Goal: Task Accomplishment & Management: Manage account settings

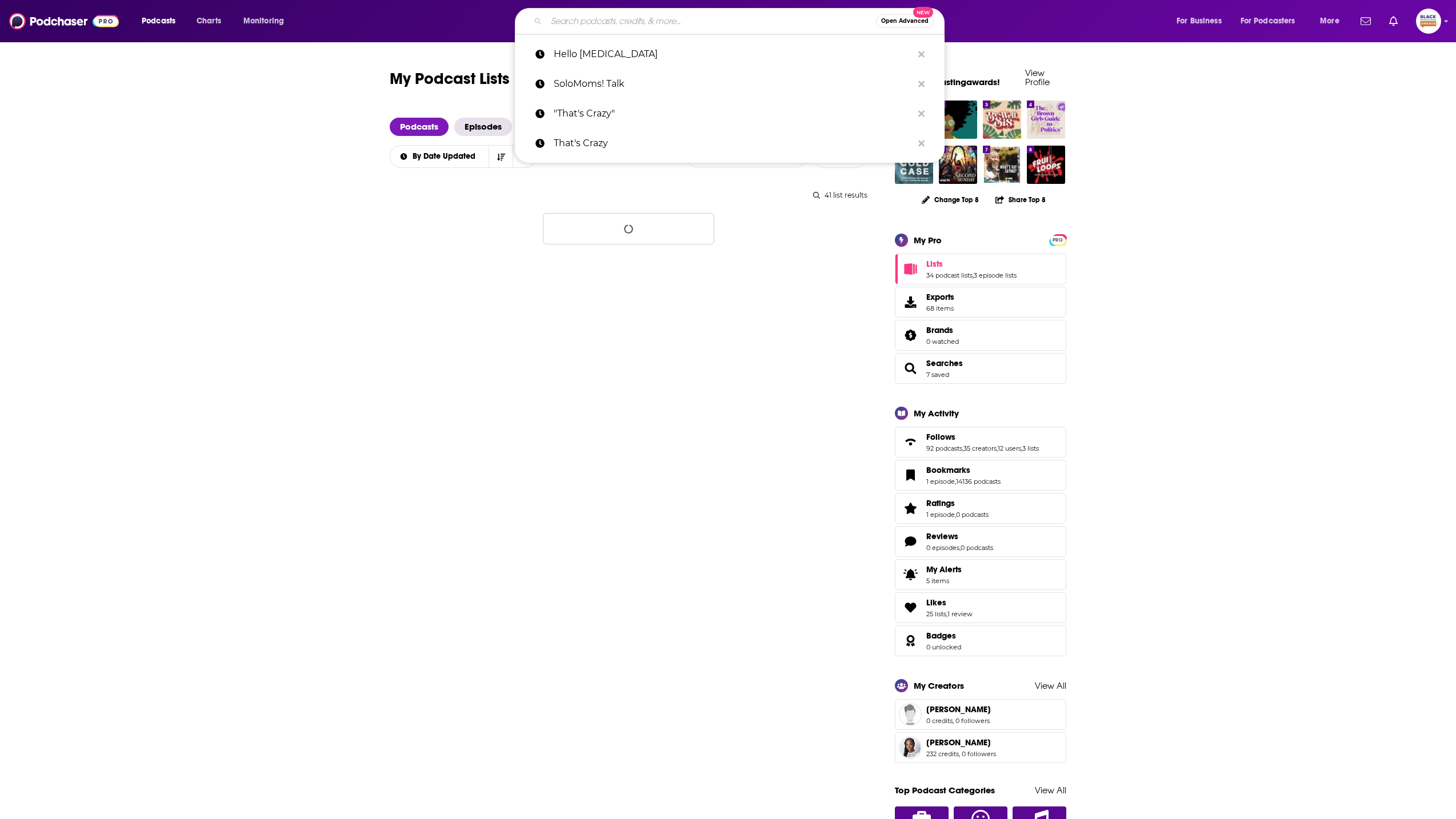
click at [642, 28] on input "Search podcasts, credits, & more..." at bounding box center [710, 20] width 330 height 18
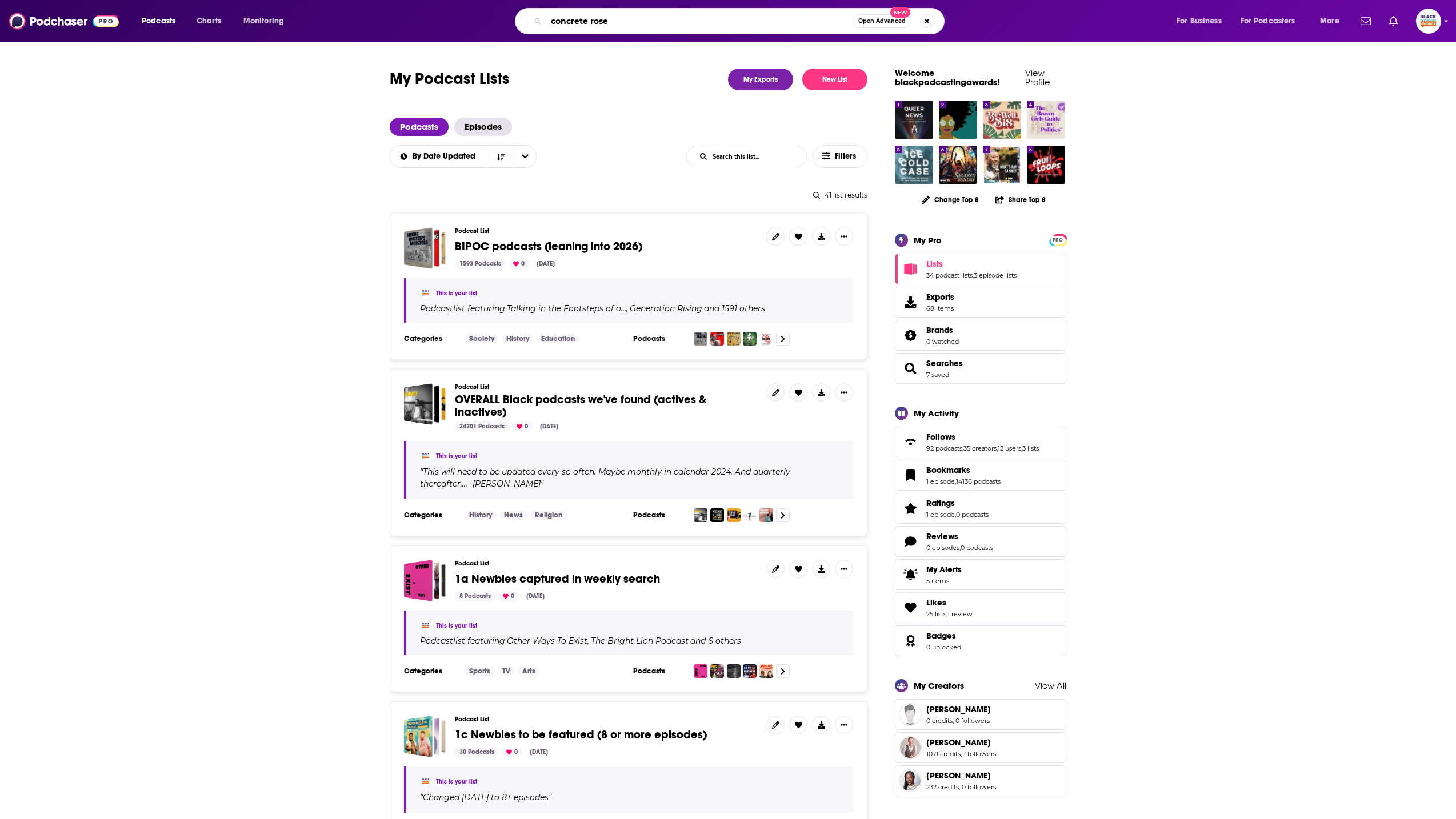
type input "concrete roses"
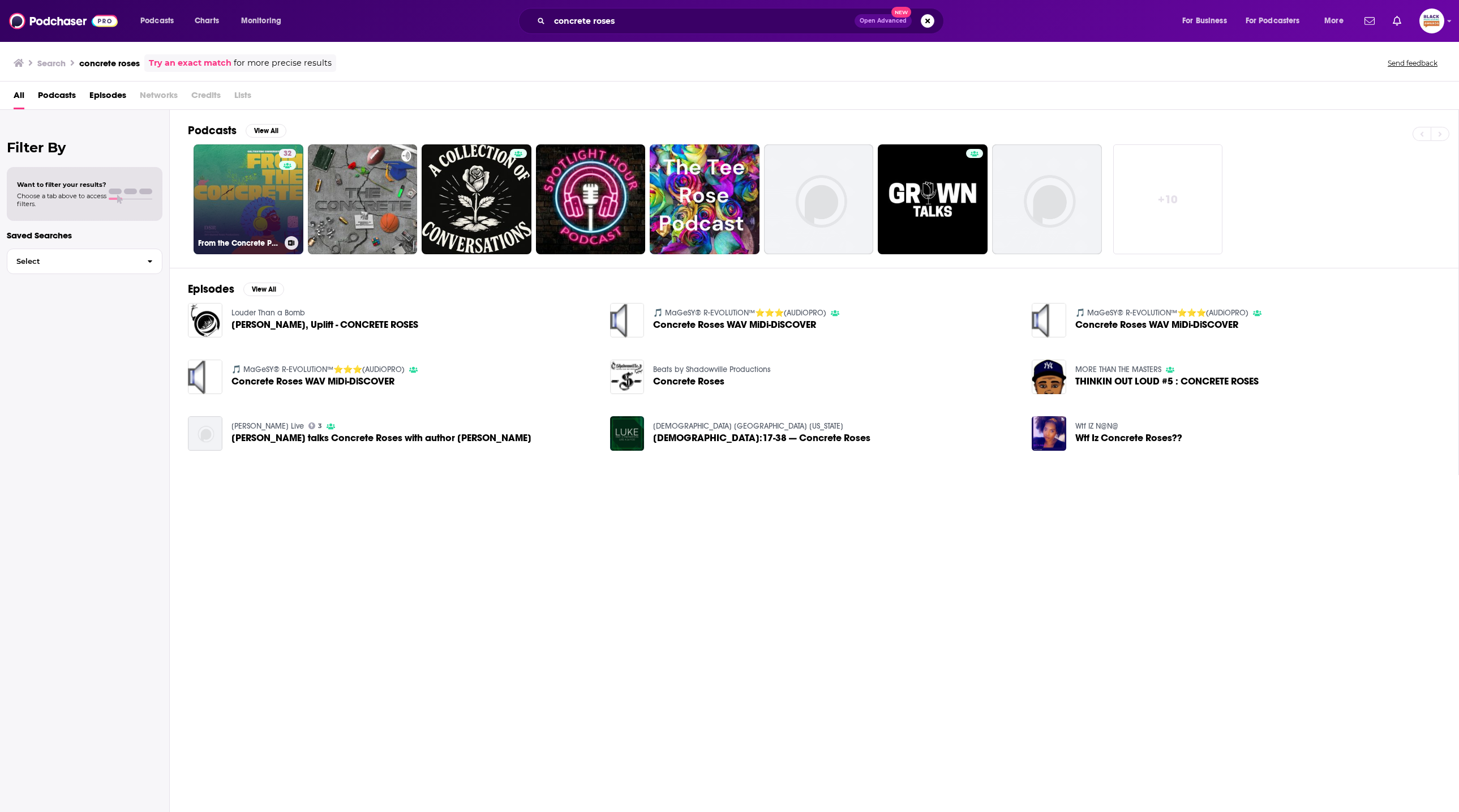
click at [250, 176] on link "32 From the Concrete Podcast" at bounding box center [249, 200] width 110 height 110
click at [627, 14] on input "concrete roses" at bounding box center [702, 20] width 305 height 18
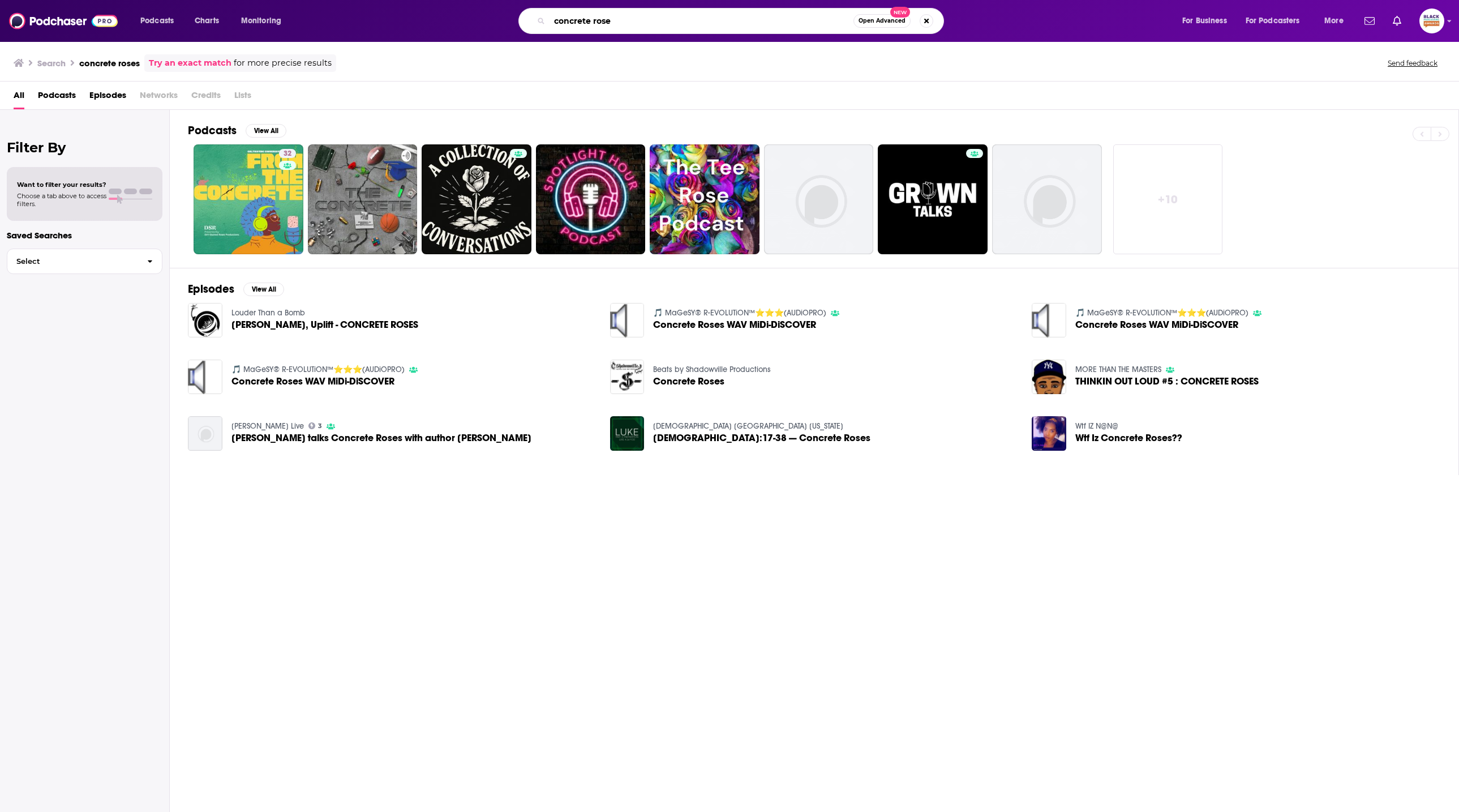
type input "concrete rose"
click at [1041, 372] on img "THINKIN OUT LOUD #5 : CONCRETE ROSES" at bounding box center [1049, 377] width 35 height 35
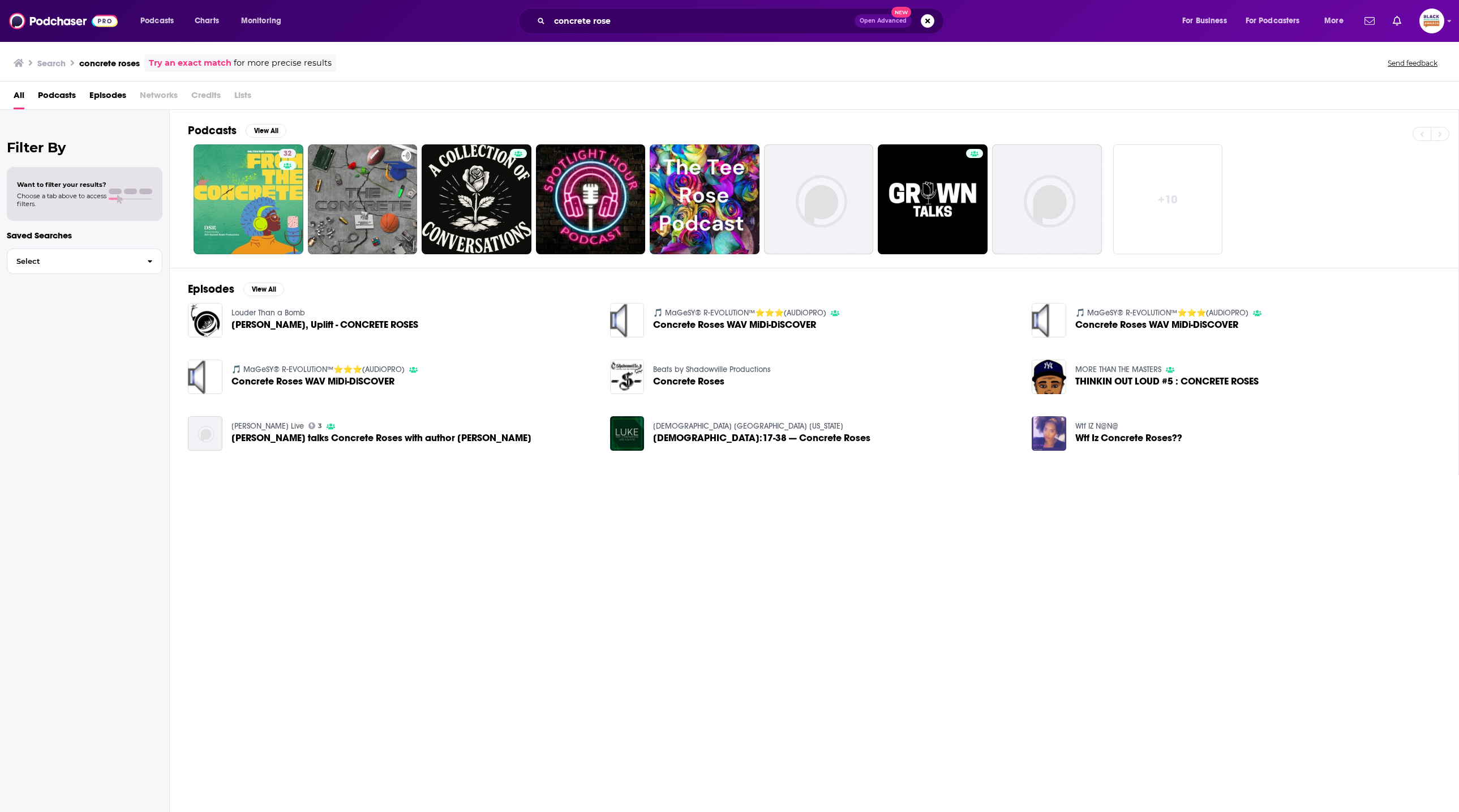
click at [1037, 428] on img "Wtf Iz Concrete Roses??" at bounding box center [1049, 433] width 35 height 35
click at [646, 24] on input "concrete rose" at bounding box center [702, 20] width 305 height 18
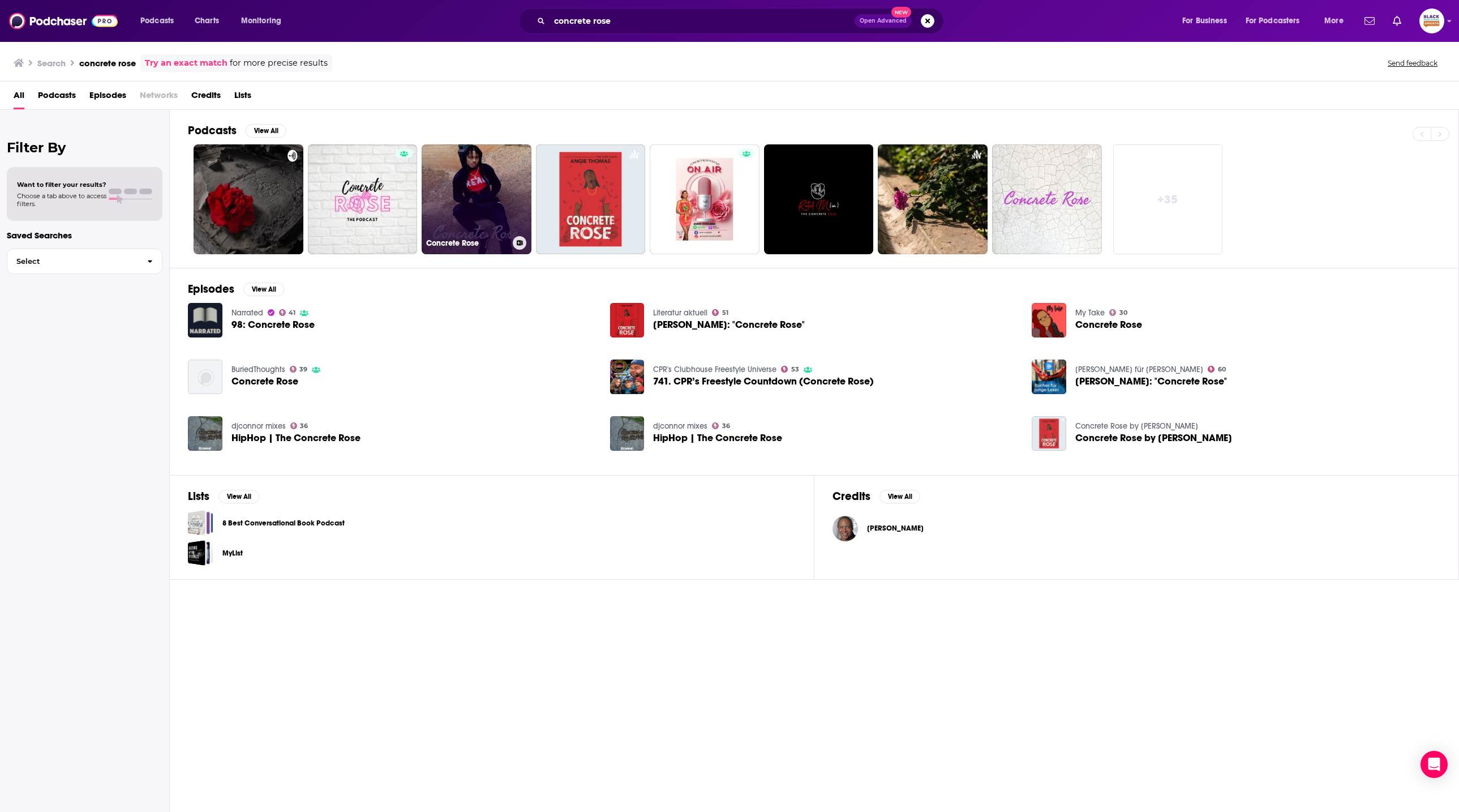
click at [500, 181] on link "Concrete Rose" at bounding box center [476, 200] width 110 height 110
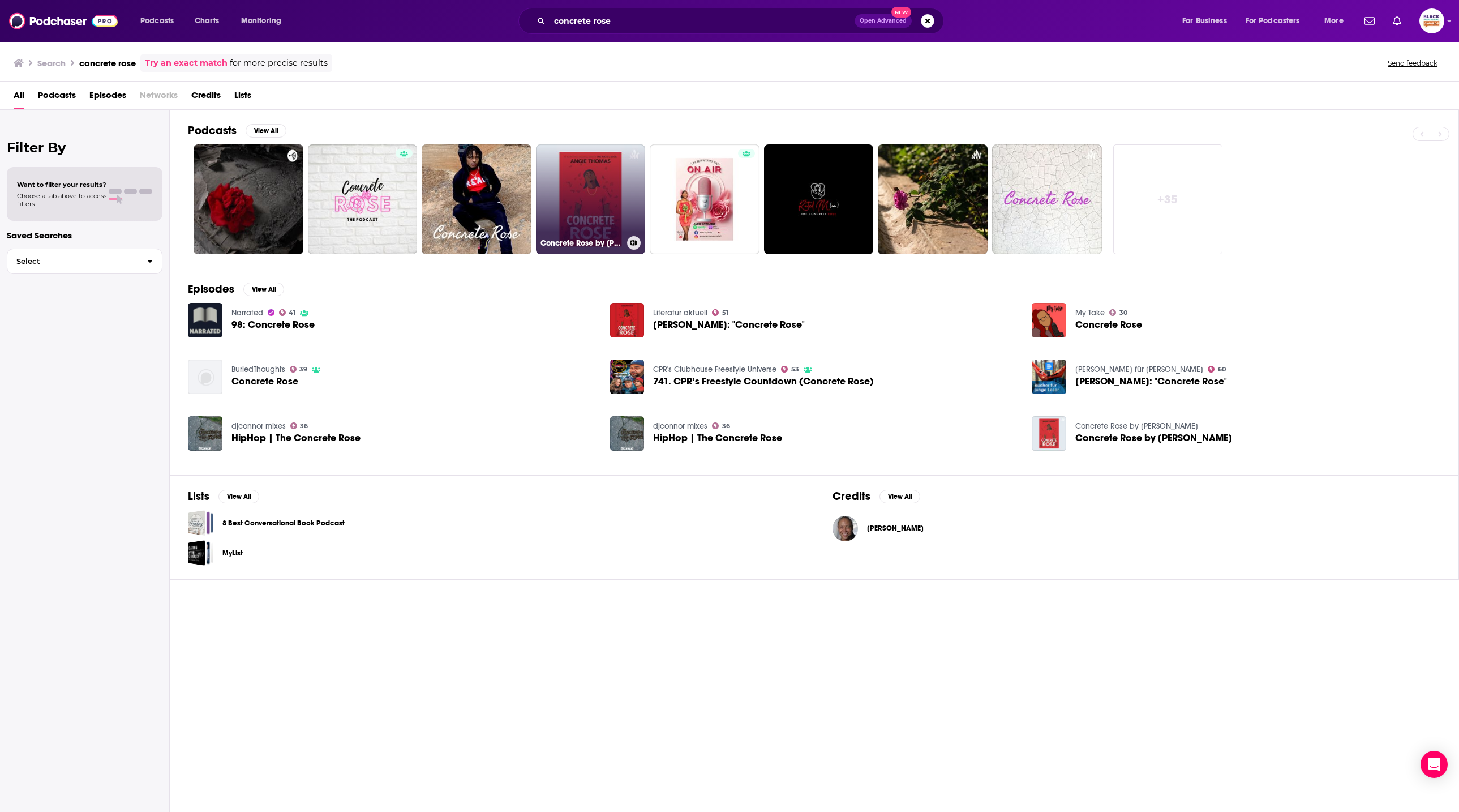
click at [601, 180] on link "Concrete Rose by Angie Thomas" at bounding box center [591, 200] width 110 height 110
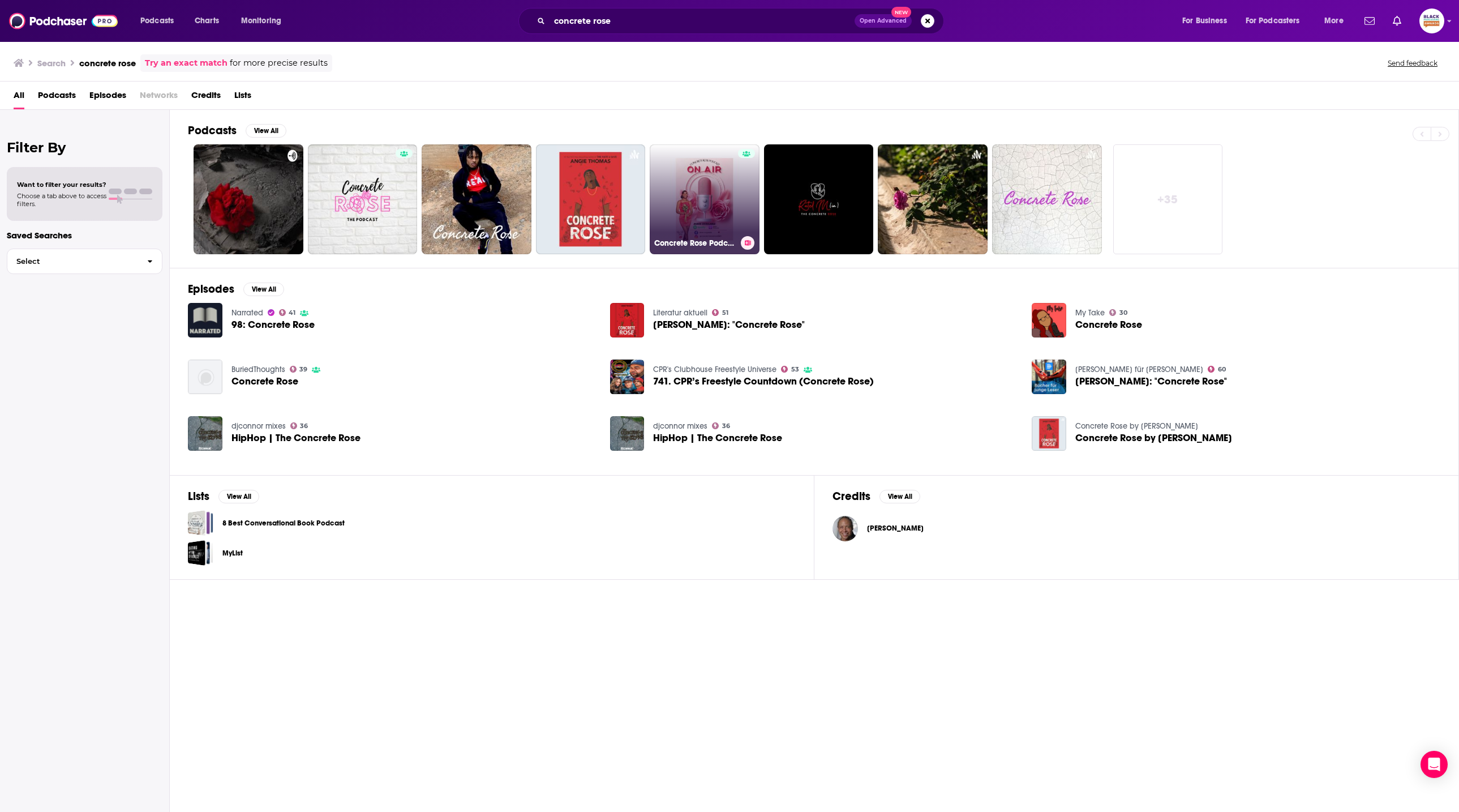
click at [693, 186] on link "Concrete Rose Podcast" at bounding box center [705, 200] width 110 height 110
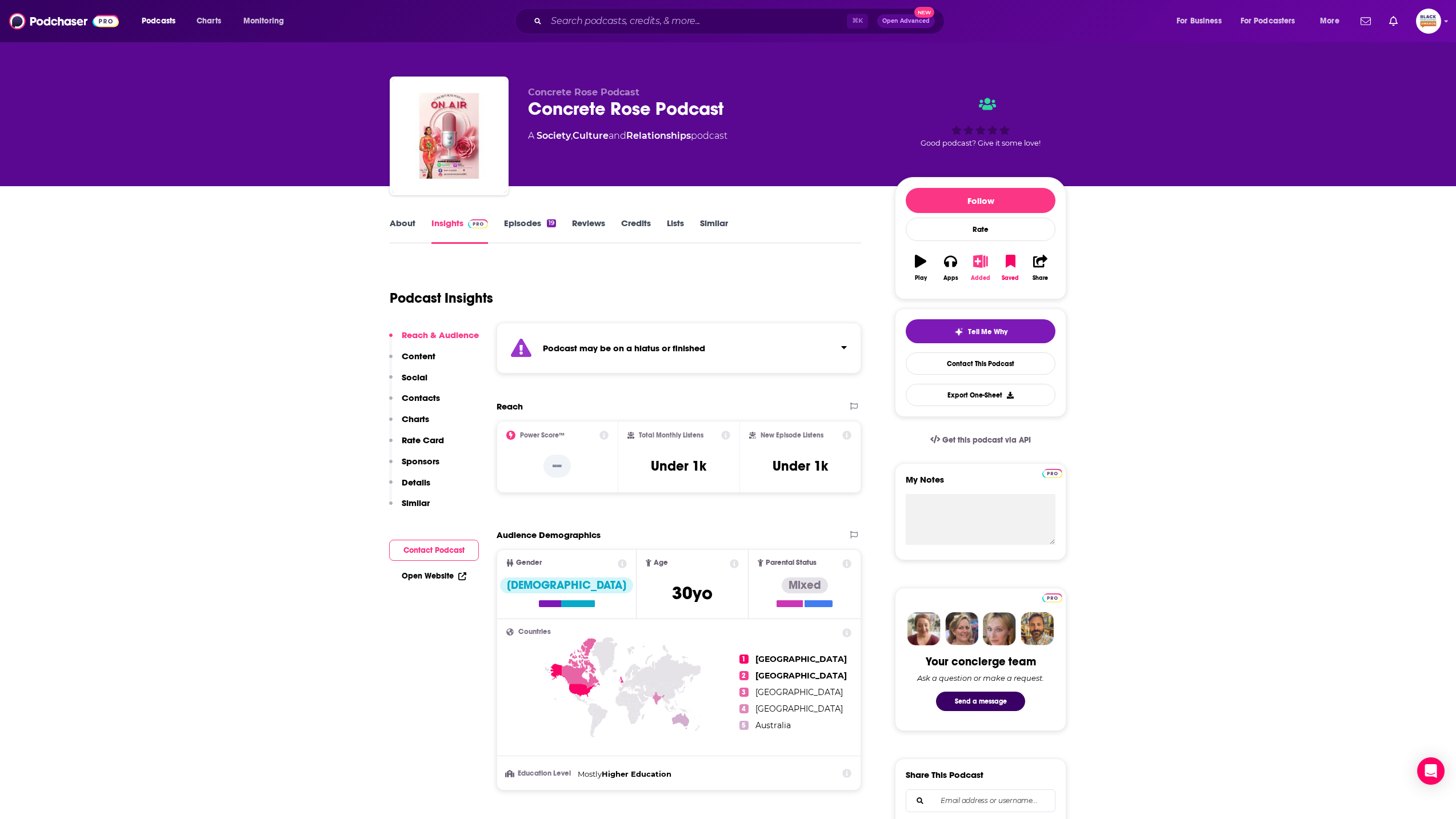
click at [983, 269] on button "Added" at bounding box center [980, 267] width 30 height 41
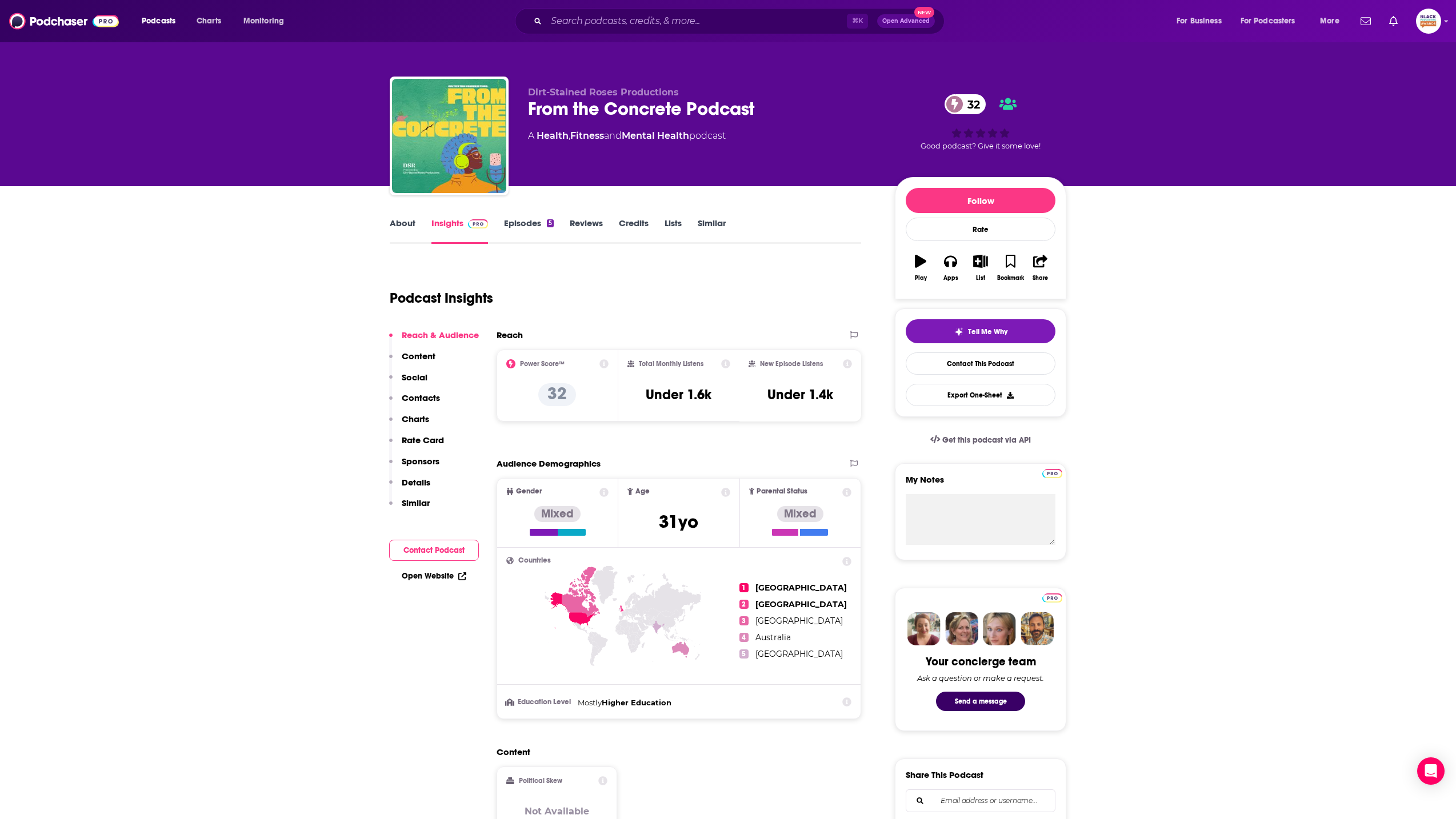
click at [398, 229] on link "About" at bounding box center [402, 231] width 25 height 26
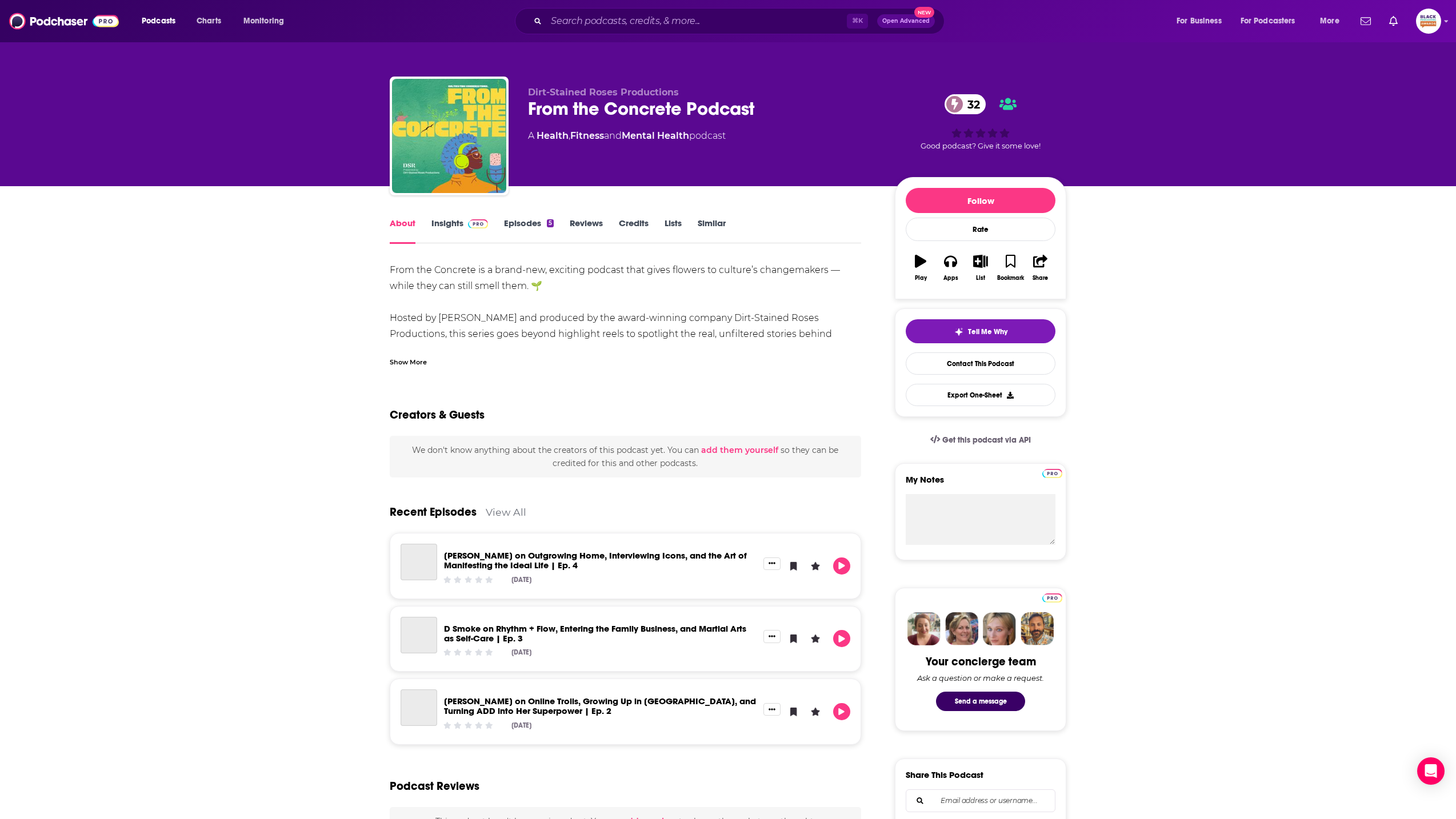
click at [411, 365] on div "Show More" at bounding box center [408, 361] width 37 height 11
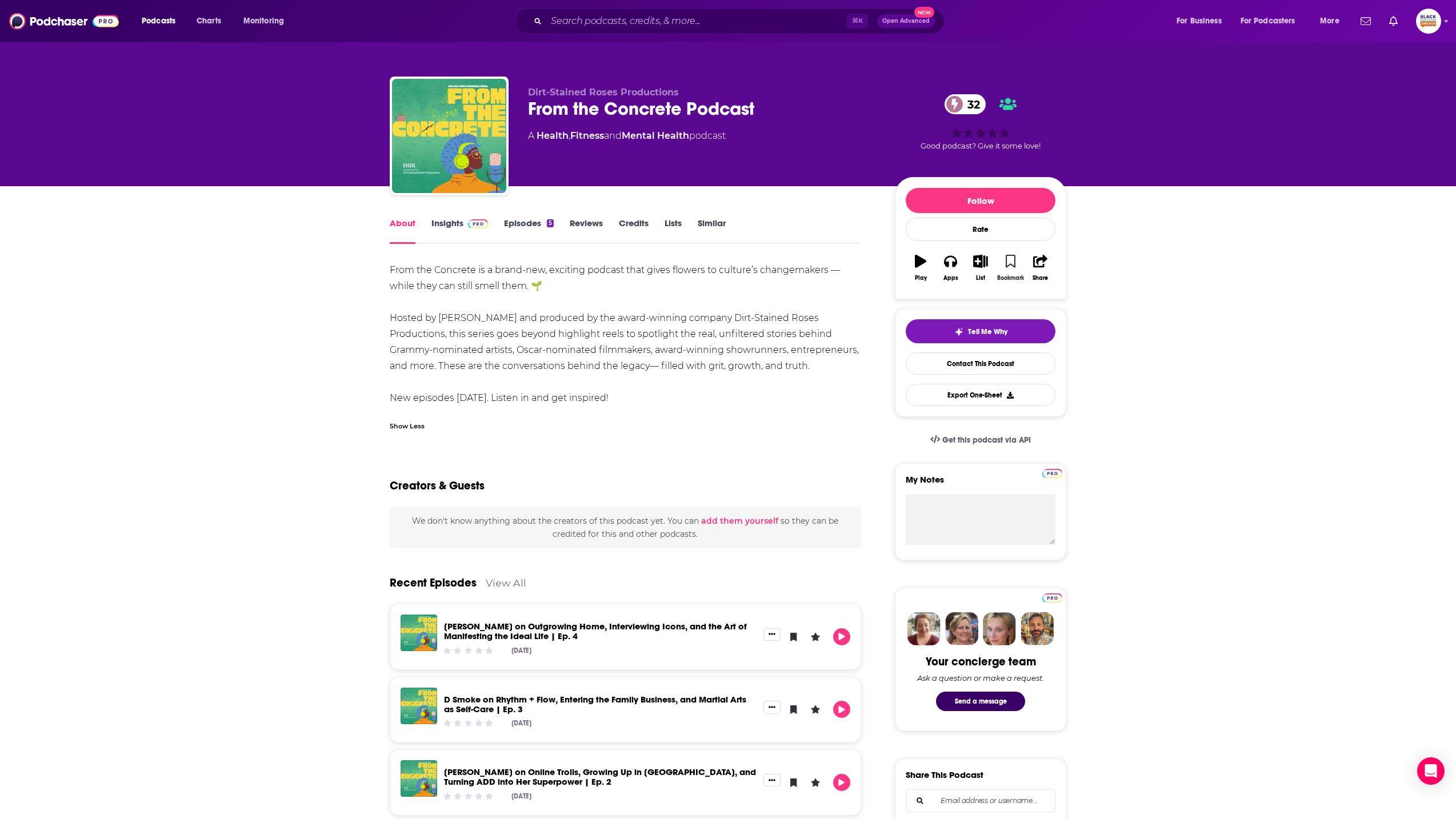
click at [1008, 260] on icon "button" at bounding box center [1010, 261] width 10 height 13
click at [986, 261] on button "List" at bounding box center [980, 267] width 30 height 41
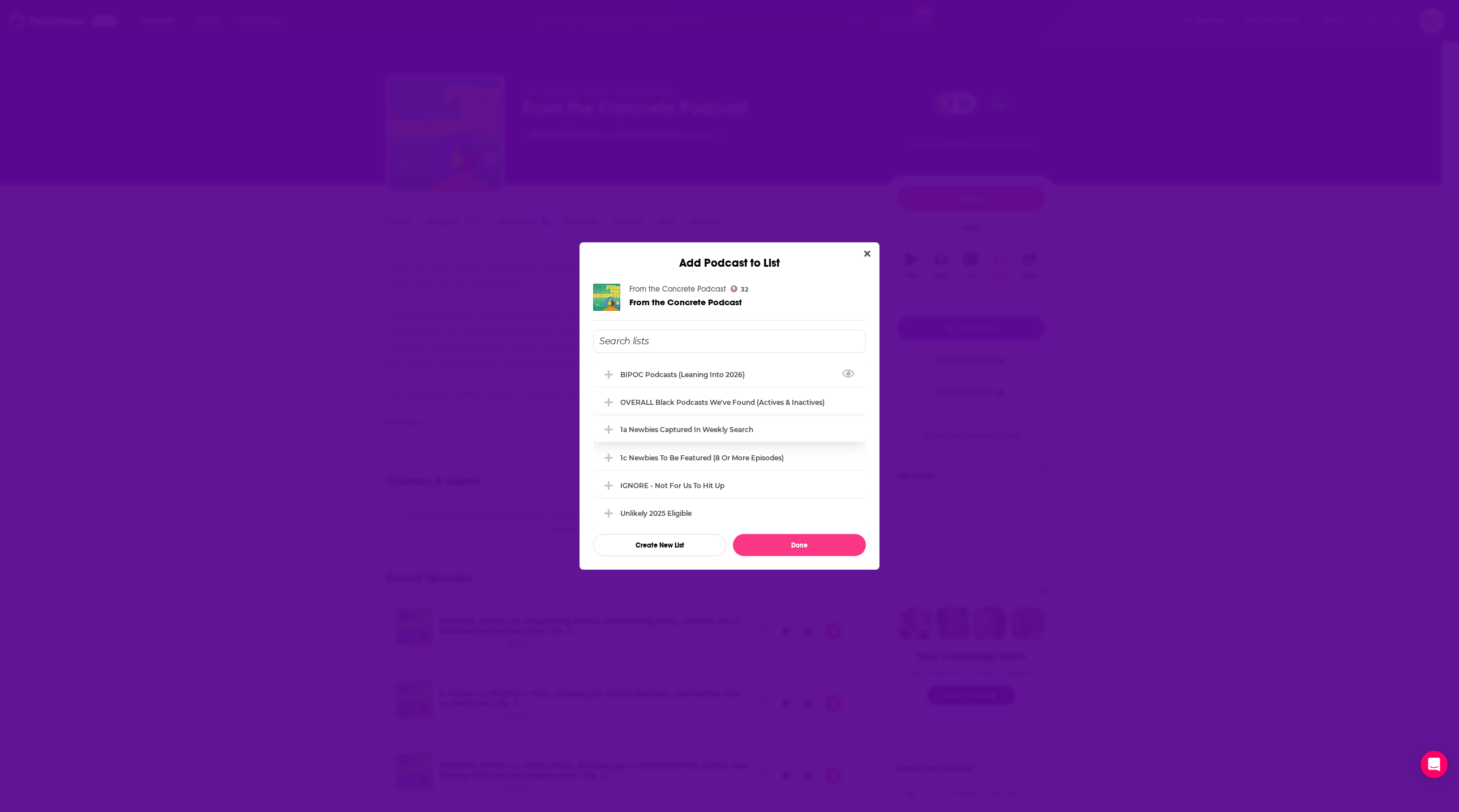
drag, startPoint x: 715, startPoint y: 401, endPoint x: 743, endPoint y: 422, distance: 35.0
click at [716, 401] on div "OVERALL Black podcasts we've found (actives & inactives)" at bounding box center [722, 402] width 204 height 9
drag, startPoint x: 834, startPoint y: 544, endPoint x: 828, endPoint y: 520, distance: 24.7
click at [834, 544] on button "Done" at bounding box center [799, 545] width 133 height 22
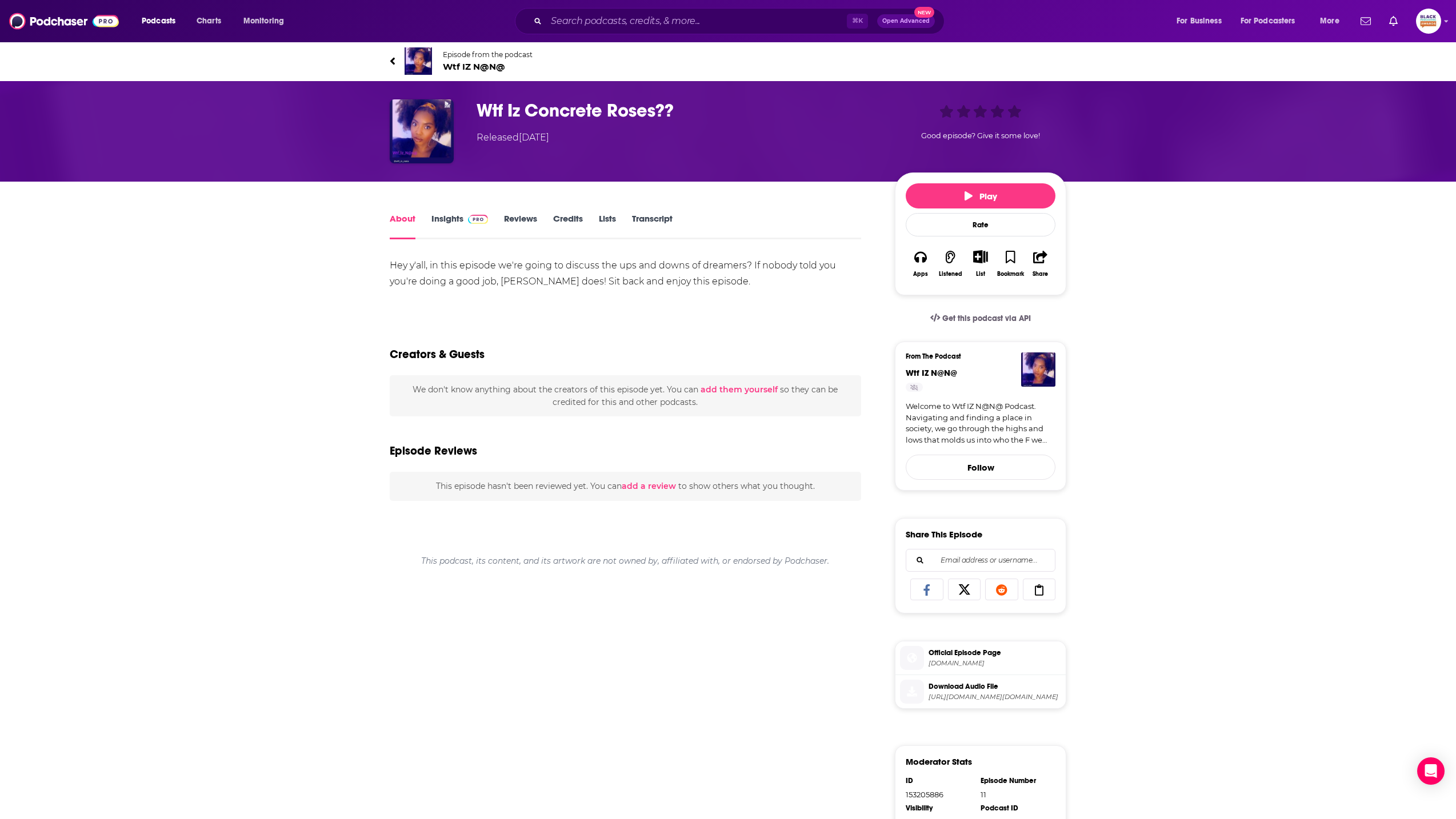
click at [415, 54] on img at bounding box center [419, 61] width 27 height 27
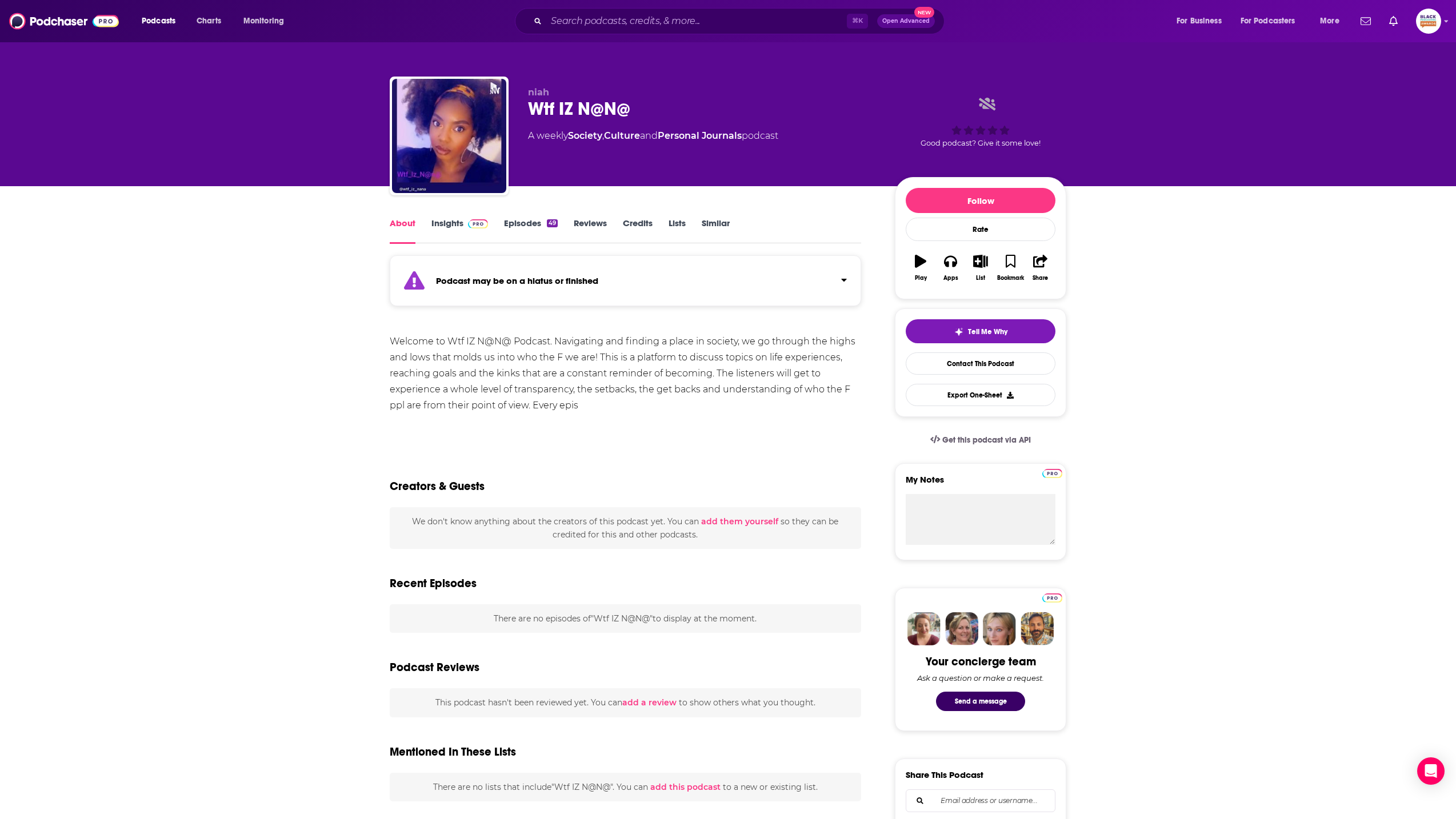
drag, startPoint x: 753, startPoint y: 284, endPoint x: 857, endPoint y: 296, distance: 104.7
click at [760, 284] on div "Podcast may be on a hiatus or finished" at bounding box center [625, 280] width 471 height 51
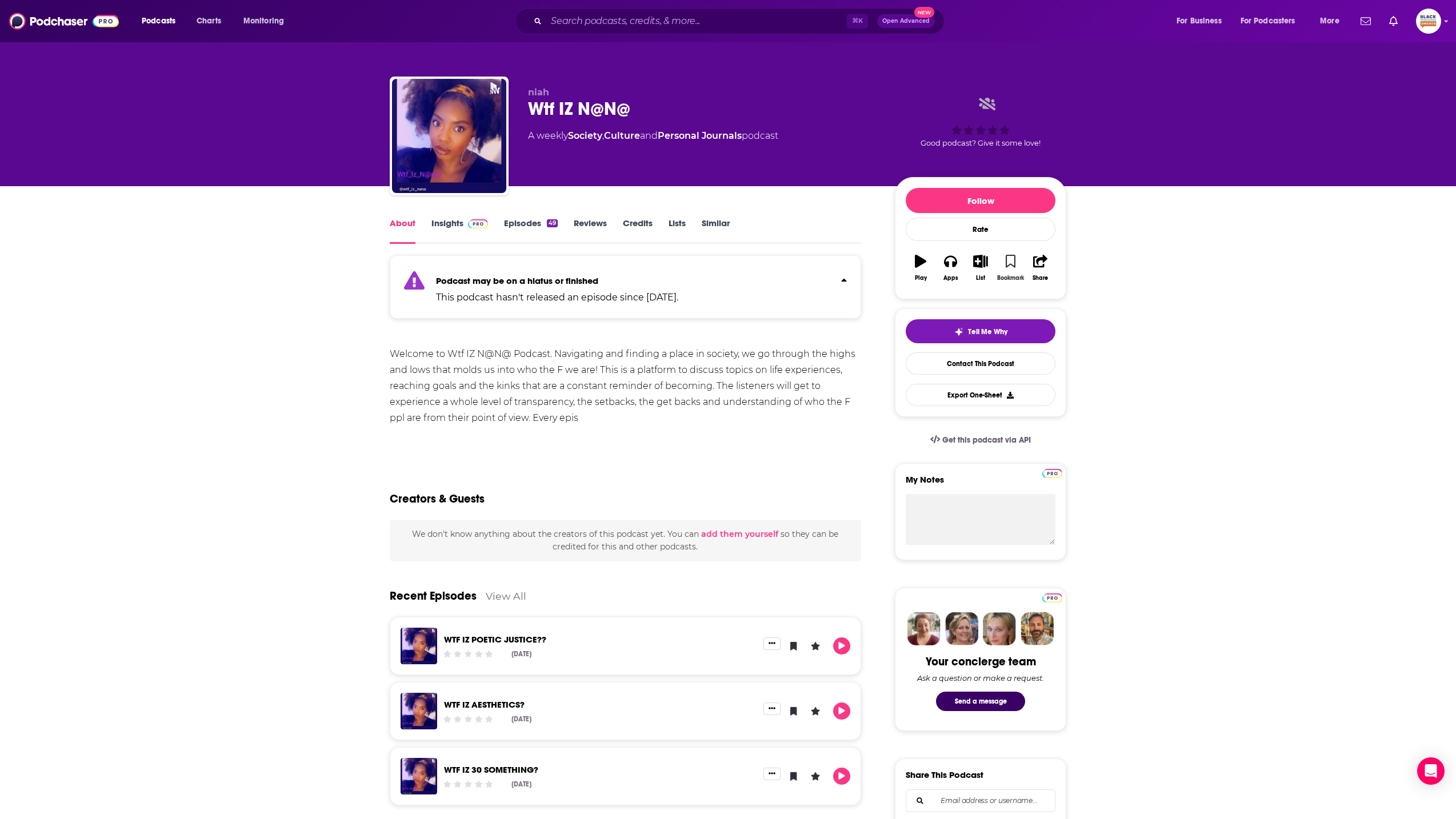
drag, startPoint x: 1010, startPoint y: 264, endPoint x: 977, endPoint y: 266, distance: 33.1
click at [1010, 264] on icon "button" at bounding box center [1010, 261] width 10 height 13
click at [975, 267] on icon "button" at bounding box center [980, 261] width 15 height 13
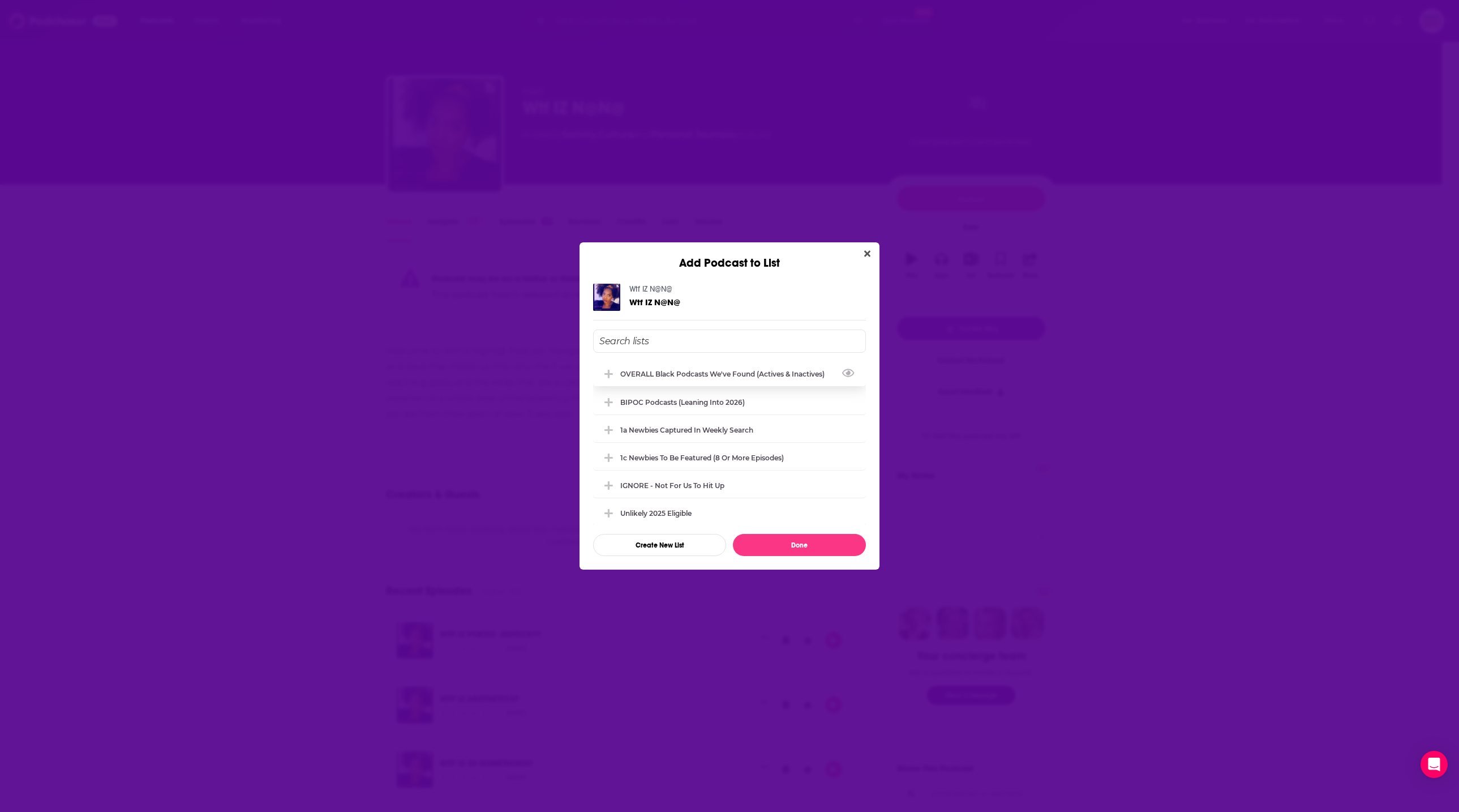
click at [700, 367] on div "OVERALL Black podcasts we've found (actives & inactives)" at bounding box center [729, 374] width 273 height 25
drag, startPoint x: 814, startPoint y: 547, endPoint x: 820, endPoint y: 544, distance: 6.7
click at [815, 546] on button "Done" at bounding box center [799, 545] width 133 height 22
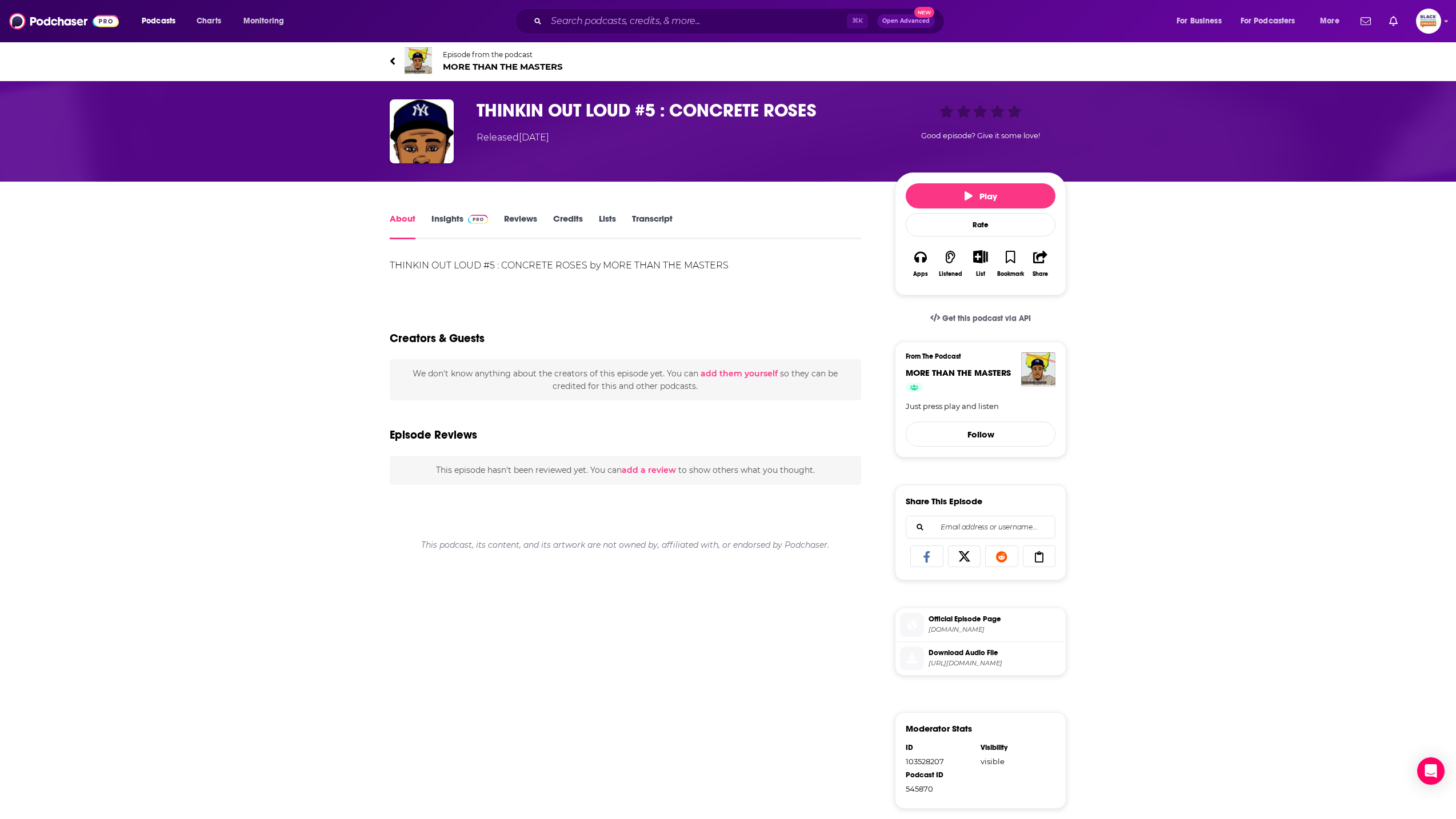
click at [419, 63] on img at bounding box center [419, 61] width 27 height 27
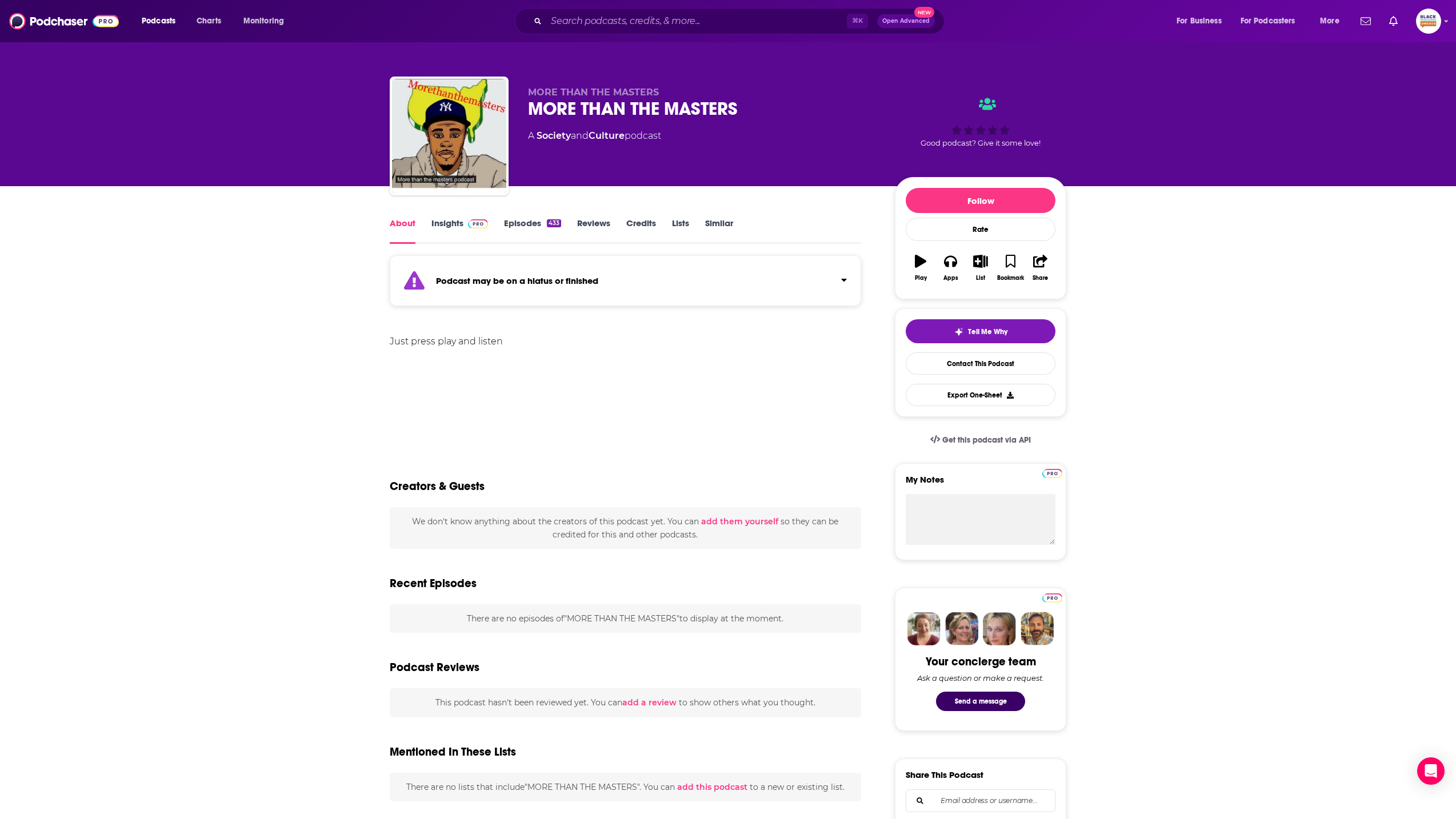
drag, startPoint x: 714, startPoint y: 279, endPoint x: 722, endPoint y: 279, distance: 8.0
click at [717, 279] on div "Podcast may be on a hiatus or finished" at bounding box center [625, 280] width 471 height 51
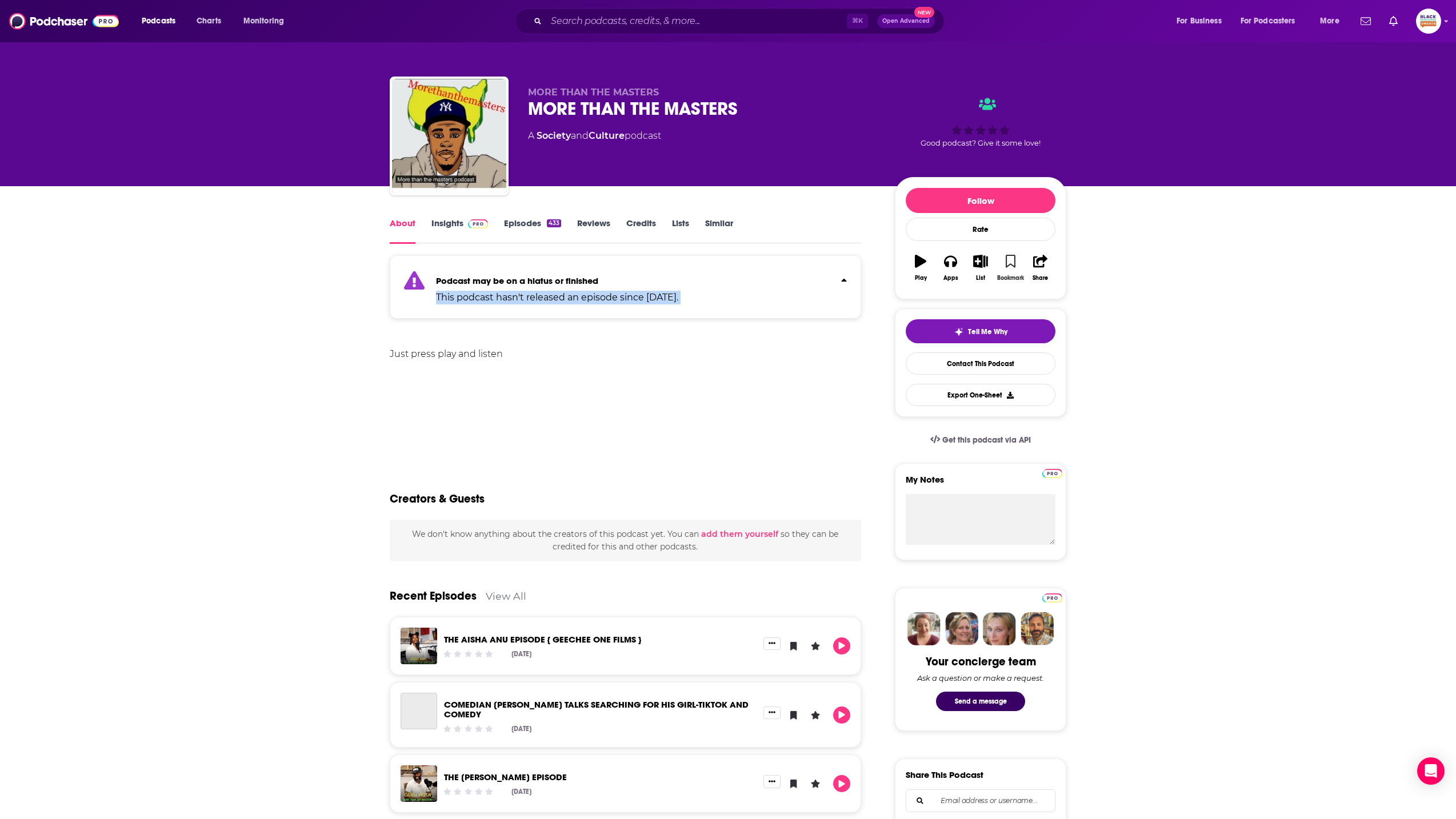
drag, startPoint x: 1015, startPoint y: 264, endPoint x: 1009, endPoint y: 265, distance: 6.1
click at [1012, 264] on button "Bookmark" at bounding box center [1010, 267] width 30 height 41
click at [979, 267] on icon "button" at bounding box center [980, 261] width 15 height 13
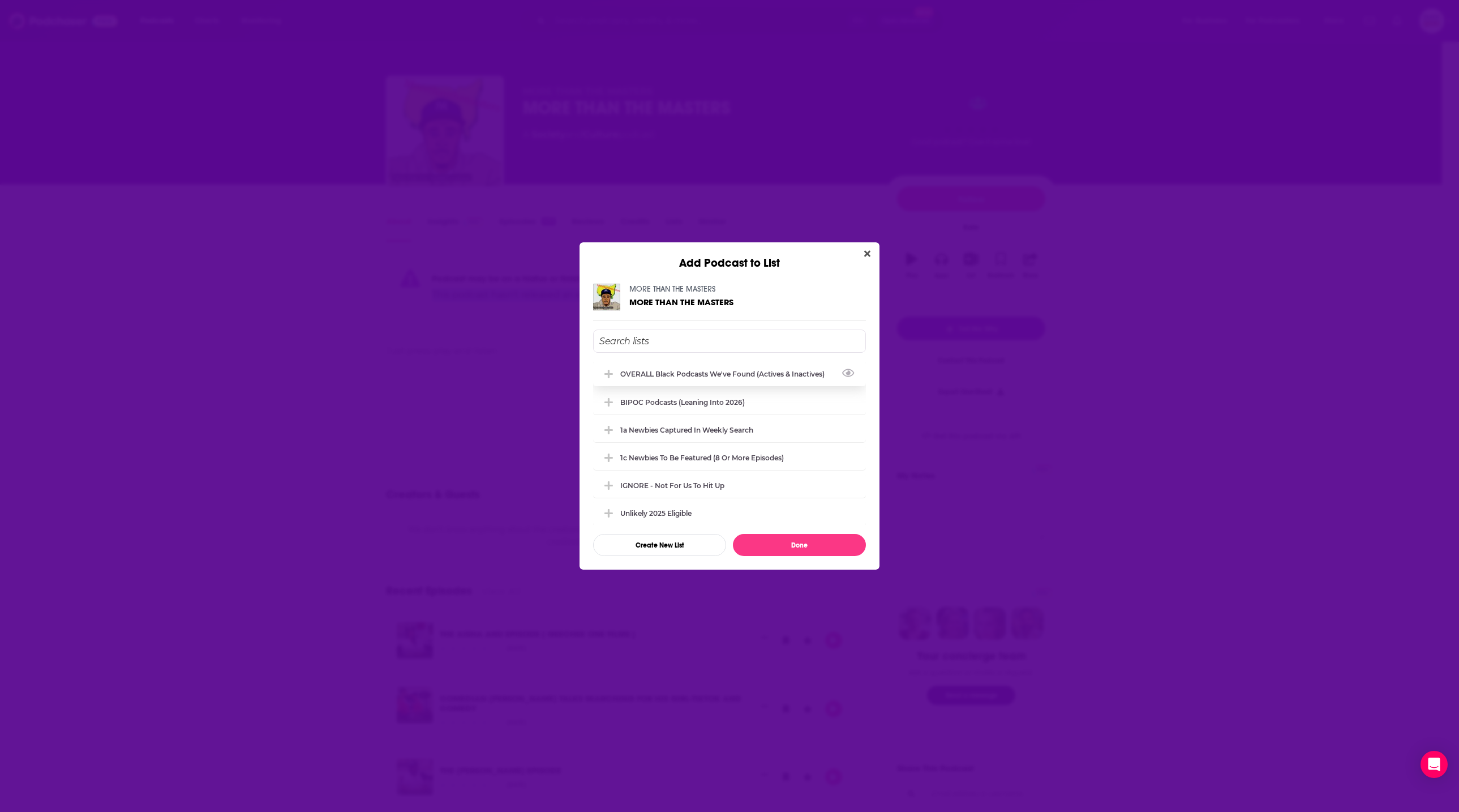
click at [733, 380] on div "OVERALL Black podcasts we've found (actives & inactives)" at bounding box center [729, 374] width 273 height 25
drag, startPoint x: 805, startPoint y: 535, endPoint x: 837, endPoint y: 518, distance: 36.2
click at [806, 535] on button "Done" at bounding box center [799, 545] width 133 height 22
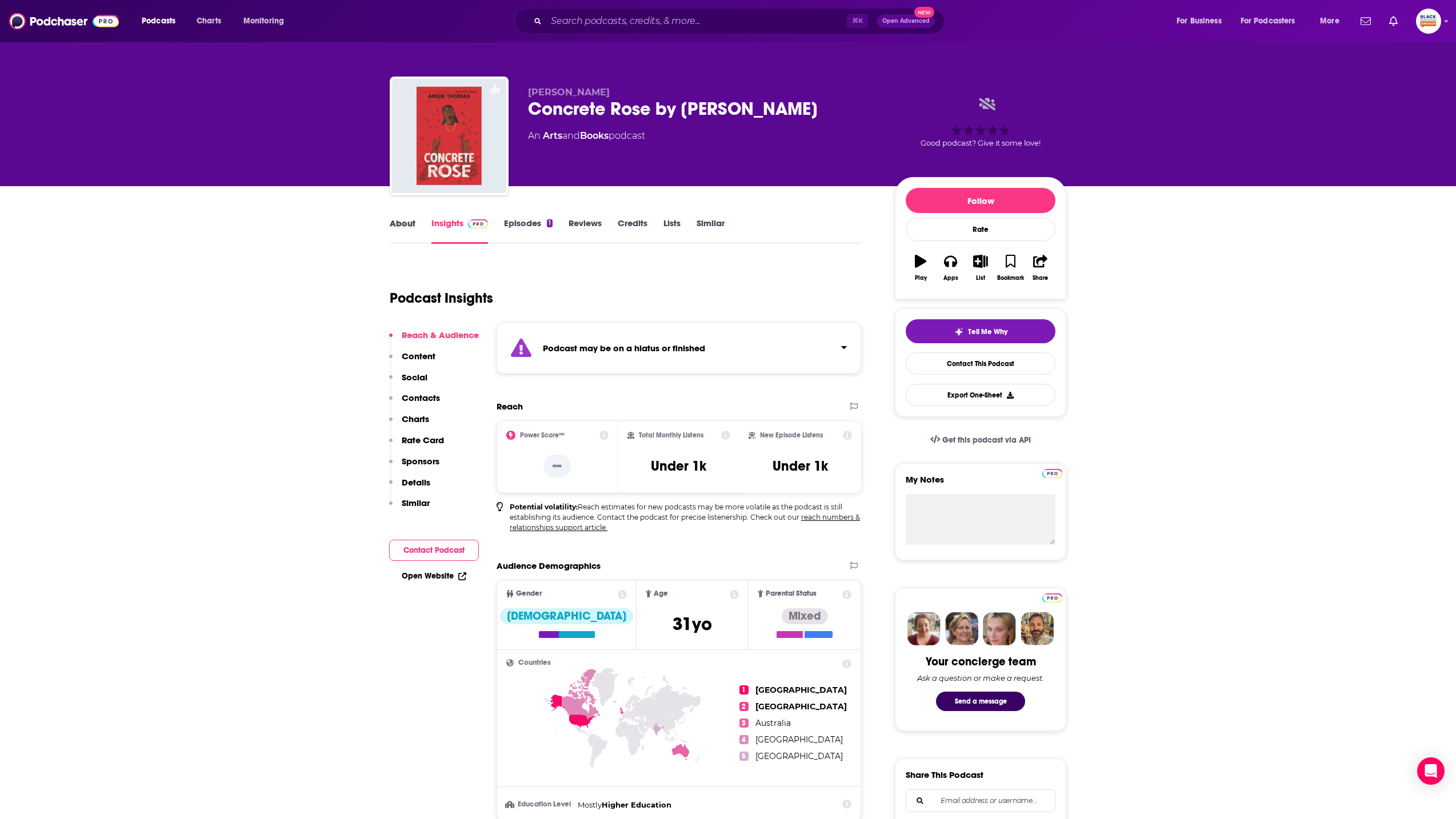
click at [426, 231] on div "About" at bounding box center [410, 231] width 42 height 26
click at [395, 226] on link "About" at bounding box center [402, 231] width 25 height 26
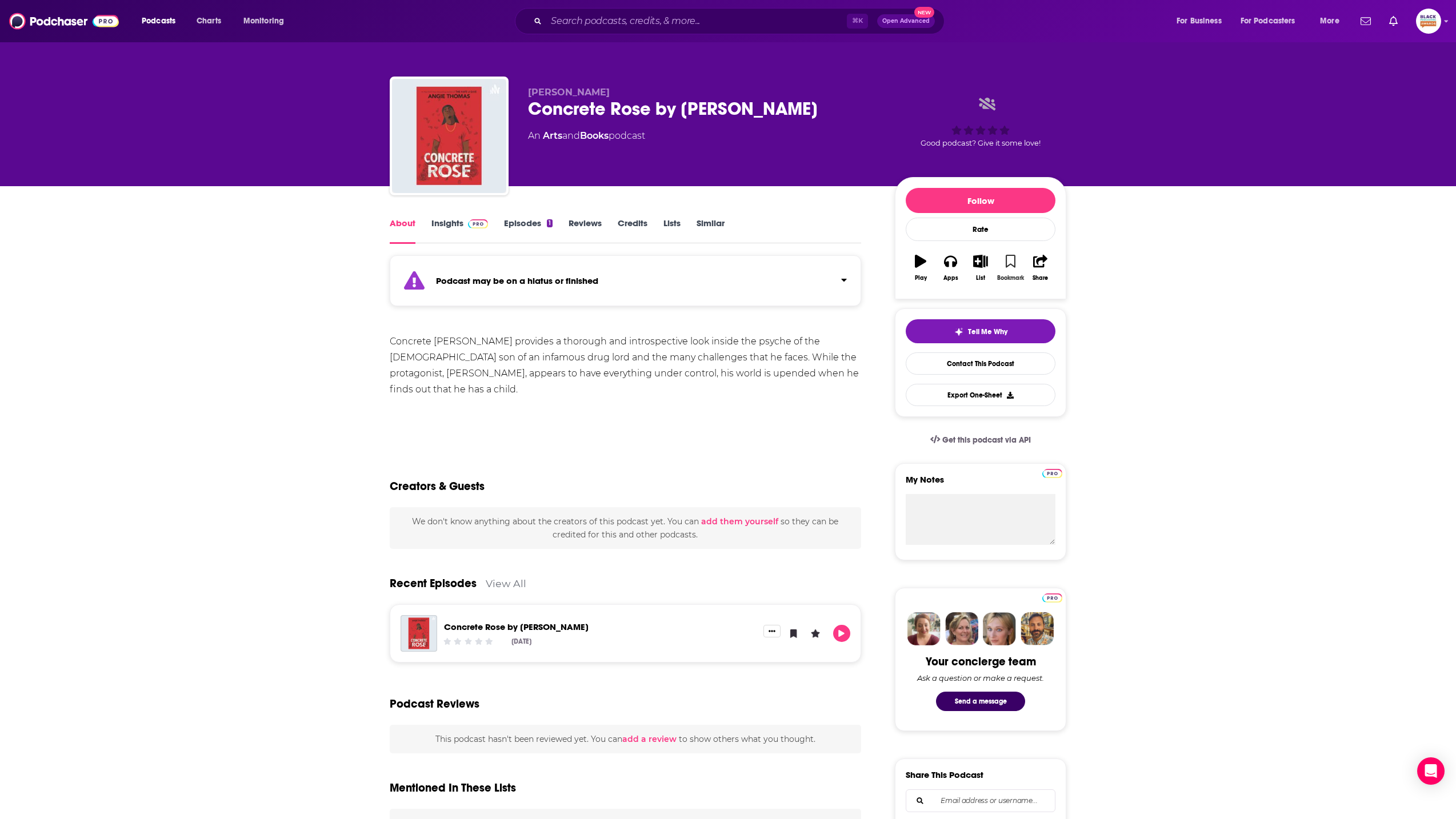
click at [1010, 255] on button "Bookmark" at bounding box center [1010, 267] width 30 height 41
click at [970, 267] on button "List" at bounding box center [980, 267] width 30 height 41
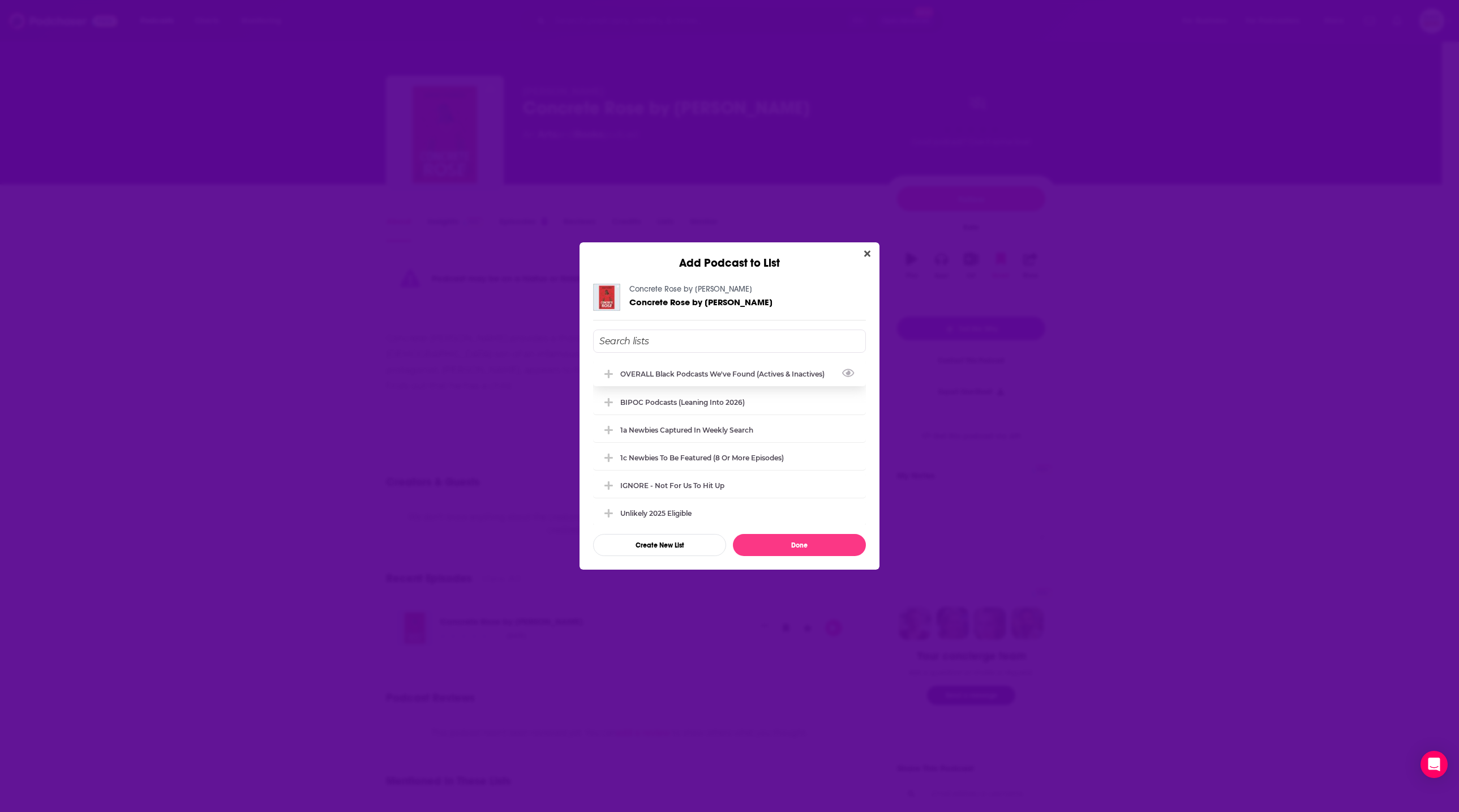
click at [716, 367] on div "OVERALL Black podcasts we've found (actives & inactives)" at bounding box center [729, 374] width 273 height 25
click at [813, 539] on button "Done" at bounding box center [799, 545] width 133 height 22
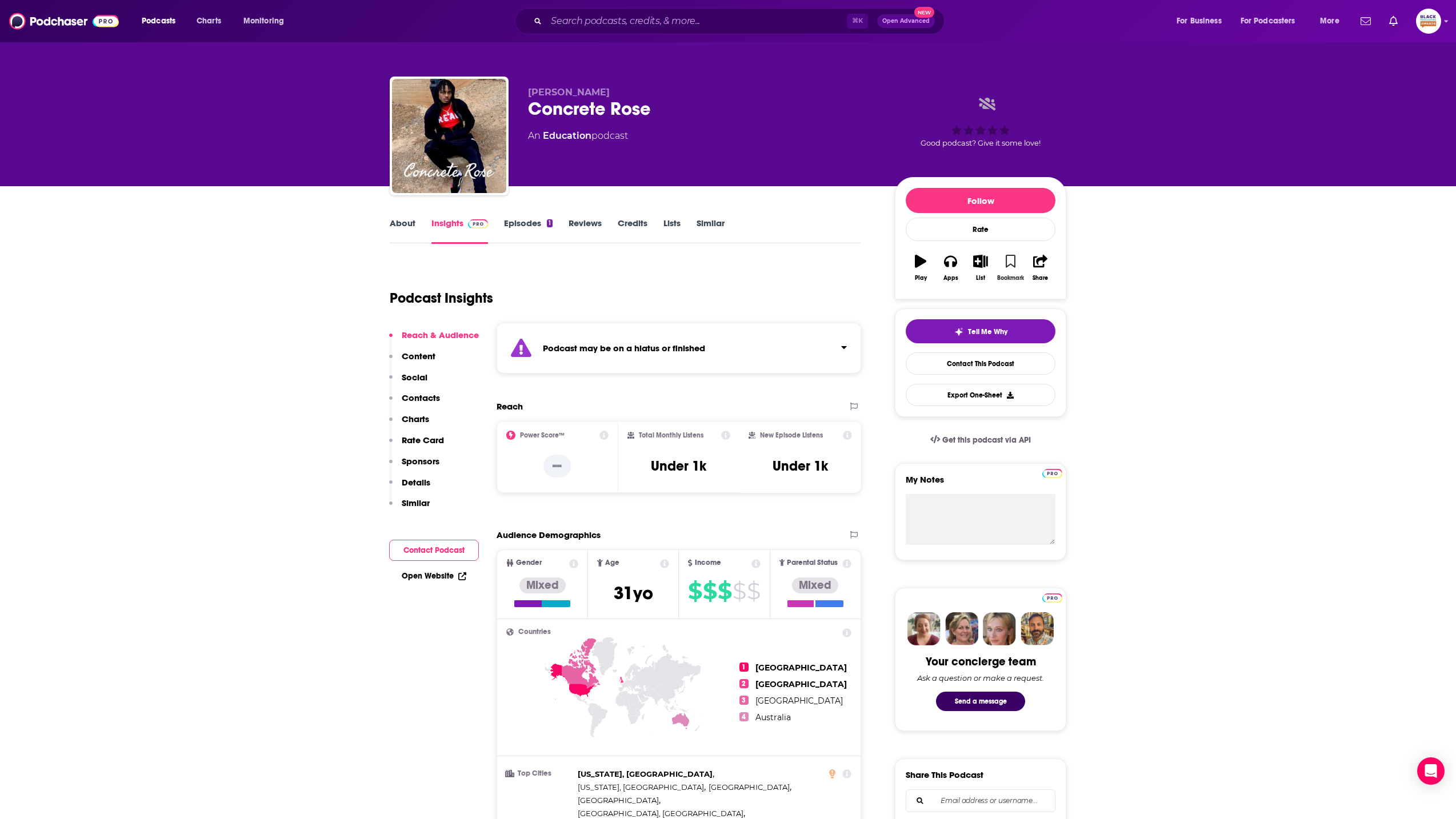
click at [1016, 266] on button "Bookmark" at bounding box center [1010, 267] width 30 height 41
click at [976, 264] on icon "button" at bounding box center [980, 261] width 15 height 13
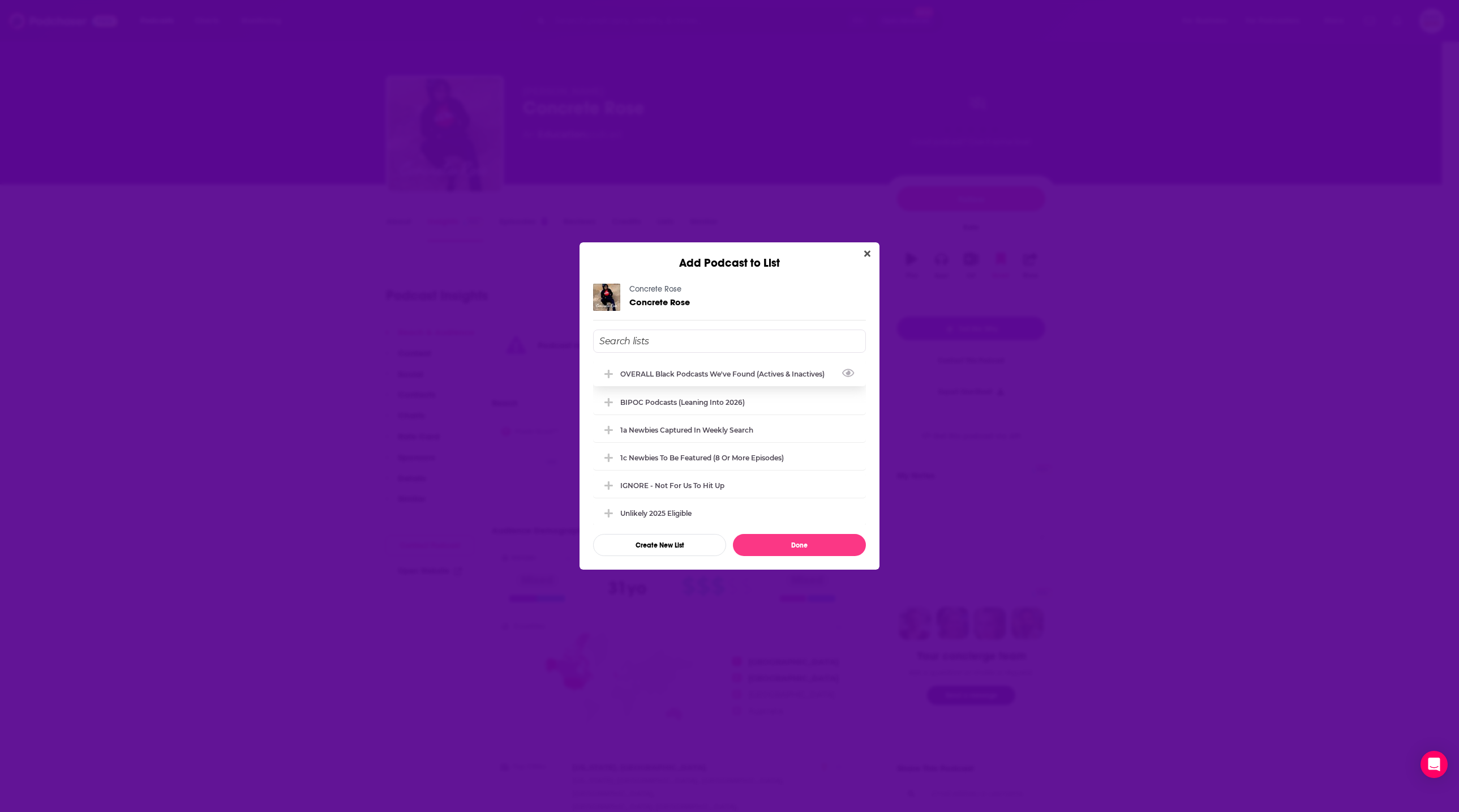
click at [714, 368] on div "OVERALL Black podcasts we've found (actives & inactives)" at bounding box center [729, 374] width 273 height 25
click at [794, 541] on button "Done" at bounding box center [799, 545] width 133 height 22
